Goal: Task Accomplishment & Management: Manage account settings

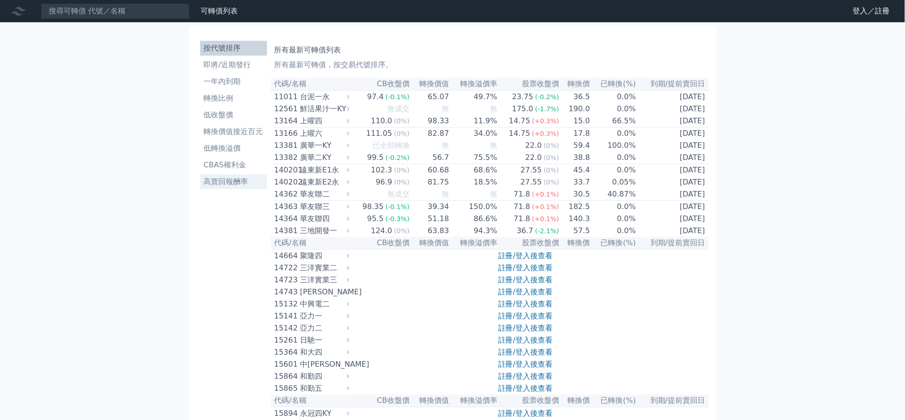
click at [220, 177] on li "高賣回報酬率" at bounding box center [233, 181] width 67 height 11
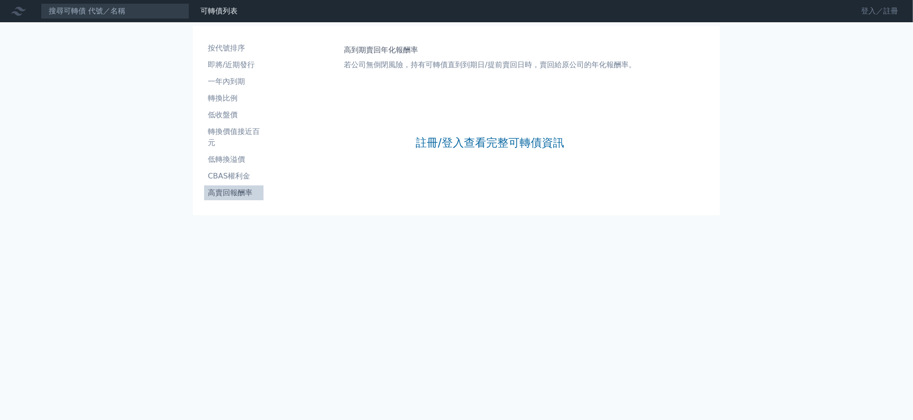
click at [868, 10] on link "登入／註冊" at bounding box center [880, 11] width 52 height 15
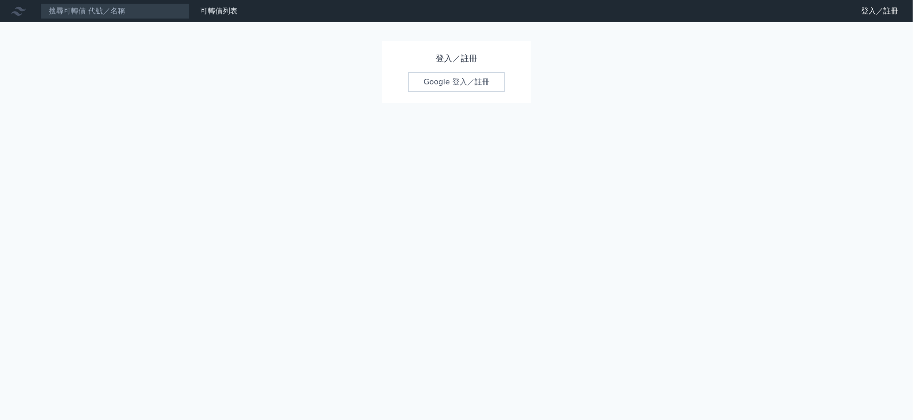
click at [452, 78] on link "Google 登入／註冊" at bounding box center [456, 81] width 97 height 19
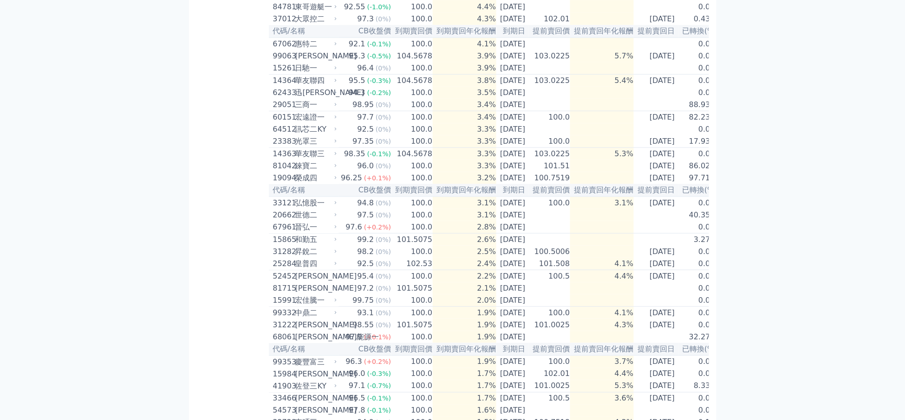
scroll to position [416, 0]
